Goal: Find specific page/section: Find specific page/section

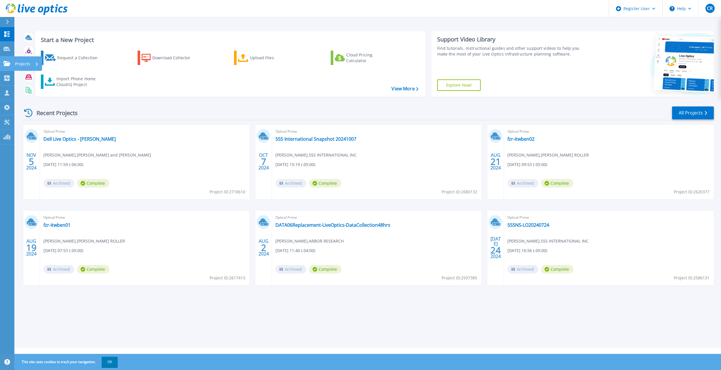
click at [5, 65] on icon at bounding box center [6, 63] width 7 height 5
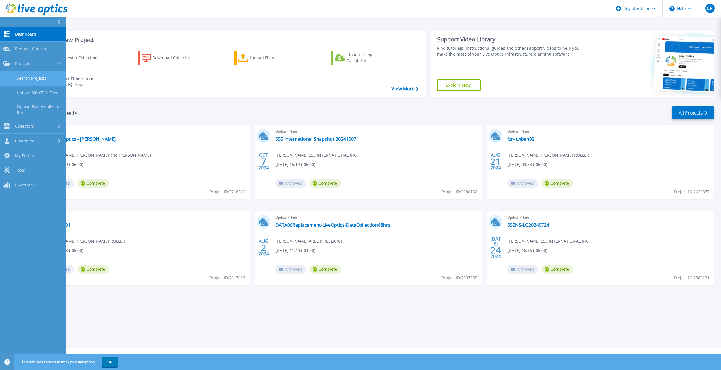
click at [35, 75] on link "Search Projects" at bounding box center [33, 78] width 66 height 15
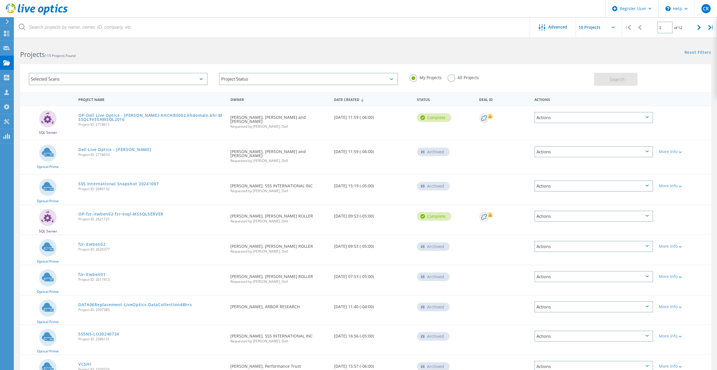
drag, startPoint x: 123, startPoint y: 77, endPoint x: 103, endPoint y: 41, distance: 41.9
click at [106, 45] on div "Projects 115 Projects Found" at bounding box center [189, 49] width 351 height 15
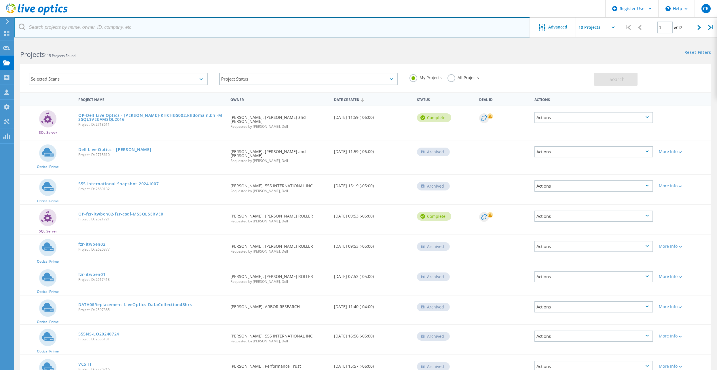
paste input "2224800957"
type input "2224800957"
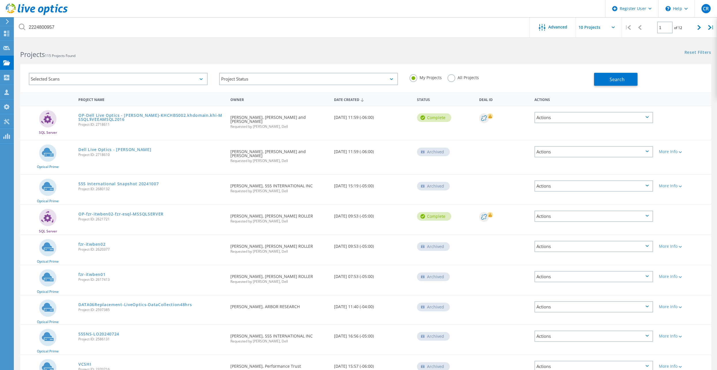
click at [468, 79] on label "All Projects" at bounding box center [462, 76] width 31 height 5
click at [0, 0] on input "All Projects" at bounding box center [0, 0] width 0 height 0
click at [614, 87] on div "Selected Scans Project Status In Progress Complete Published Anonymous Archived…" at bounding box center [365, 78] width 691 height 28
click at [611, 83] on button "Search" at bounding box center [615, 79] width 43 height 13
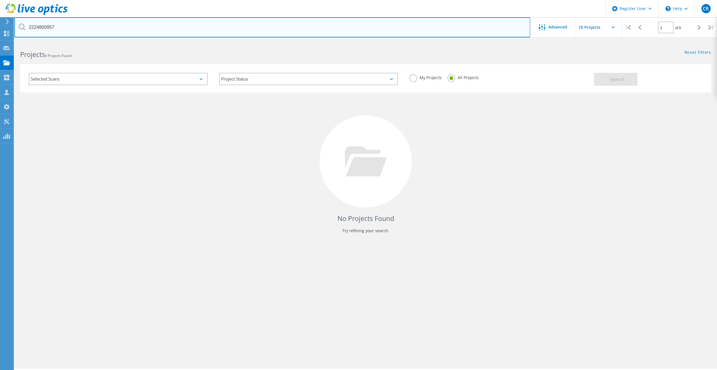
click at [113, 32] on input "2224800957" at bounding box center [272, 27] width 516 height 20
paste input "[EMAIL_ADDRESS][DOMAIN_NAME]"
type input "[EMAIL_ADDRESS][DOMAIN_NAME]"
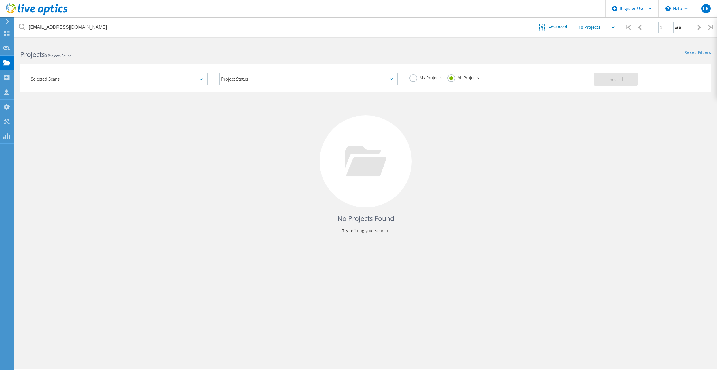
click at [225, 178] on div "No Projects Found Try refining your search." at bounding box center [365, 166] width 691 height 149
